Goal: Task Accomplishment & Management: Complete application form

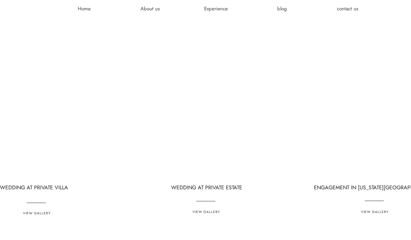
scroll to position [1732, 0]
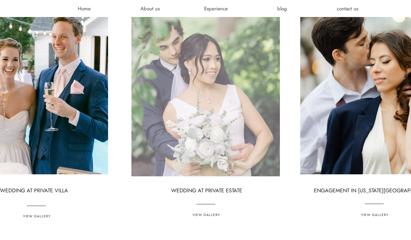
click at [201, 131] on div at bounding box center [206, 79] width 149 height 196
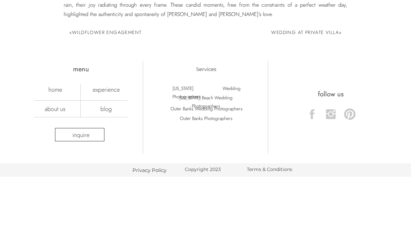
scroll to position [3766, 0]
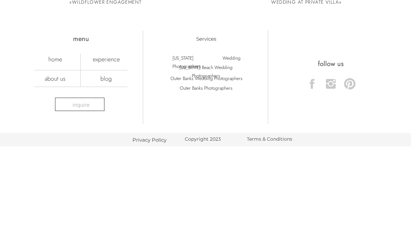
click at [74, 107] on nav "inquire" at bounding box center [80, 105] width 35 height 8
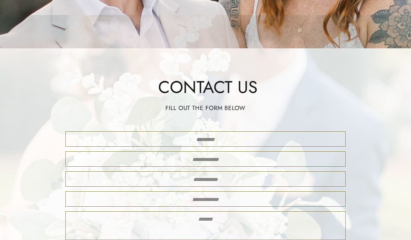
scroll to position [216, 0]
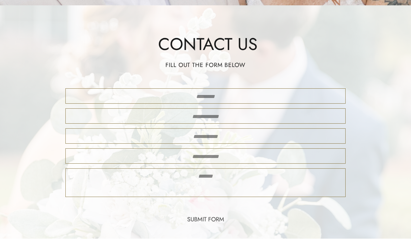
click at [192, 94] on textarea at bounding box center [205, 96] width 268 height 8
type textarea "**********"
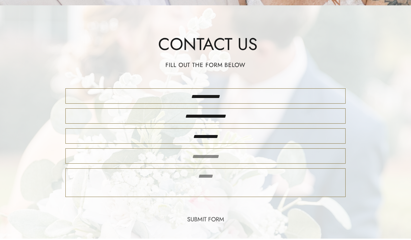
type textarea "**********"
click at [212, 157] on textarea at bounding box center [205, 157] width 268 height 10
type textarea "**********"
click at [216, 188] on textarea at bounding box center [205, 183] width 268 height 22
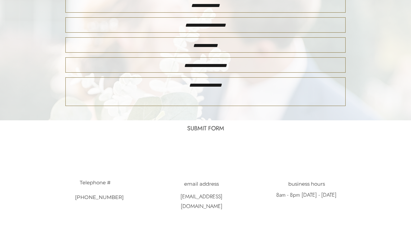
scroll to position [334, 0]
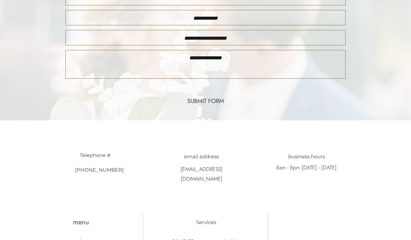
click at [230, 61] on textarea "**********" at bounding box center [205, 64] width 268 height 22
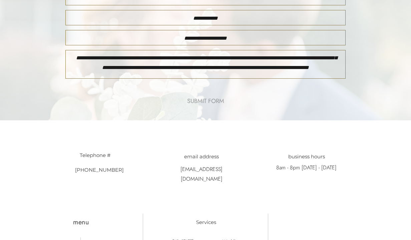
type textarea "**********"
click at [222, 99] on nav "submit form" at bounding box center [206, 101] width 52 height 9
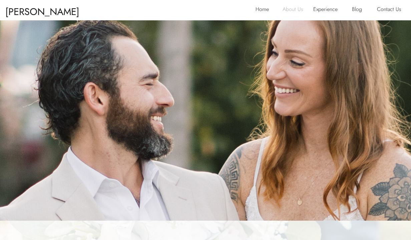
click at [287, 10] on p "About Us" at bounding box center [296, 10] width 26 height 11
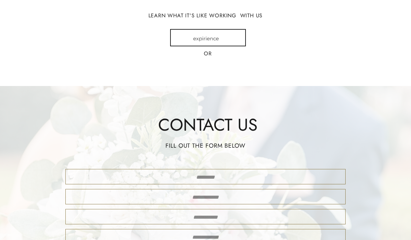
scroll to position [1282, 0]
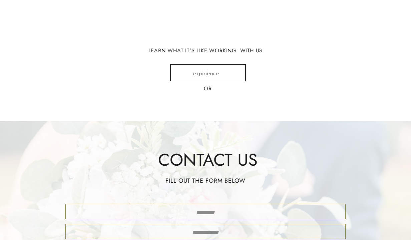
click at [203, 77] on div at bounding box center [208, 72] width 76 height 17
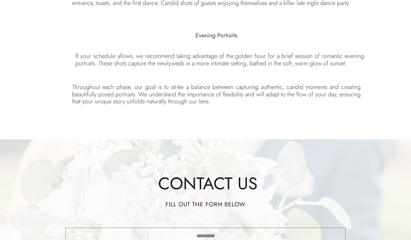
scroll to position [1538, 0]
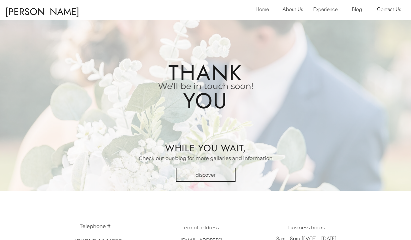
click at [45, 15] on p "[PERSON_NAME] & [PERSON_NAME]" at bounding box center [45, 9] width 81 height 12
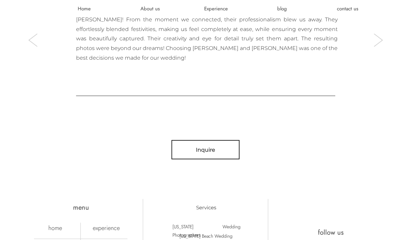
scroll to position [2030, 0]
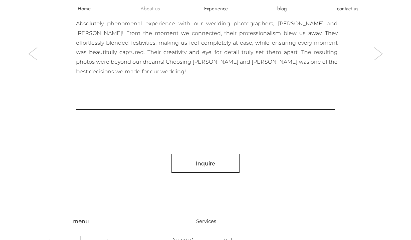
click at [145, 9] on h3 "About us" at bounding box center [150, 8] width 40 height 7
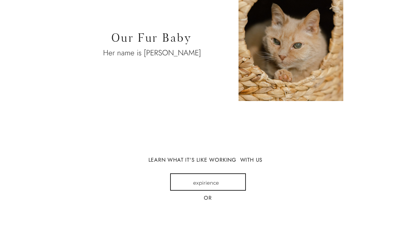
scroll to position [1193, 0]
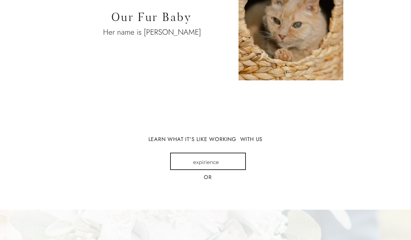
click at [212, 162] on div at bounding box center [208, 161] width 76 height 17
click at [229, 165] on div at bounding box center [208, 161] width 76 height 17
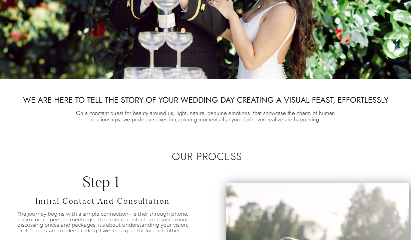
scroll to position [261, 0]
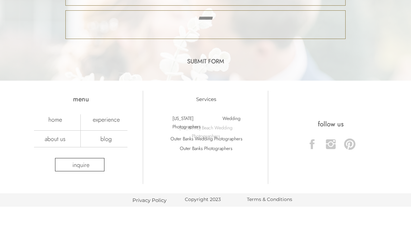
scroll to position [1781, 0]
click at [219, 127] on p "[US_STATE] Beach Wedding Photographers" at bounding box center [206, 127] width 81 height 8
